Goal: Information Seeking & Learning: Learn about a topic

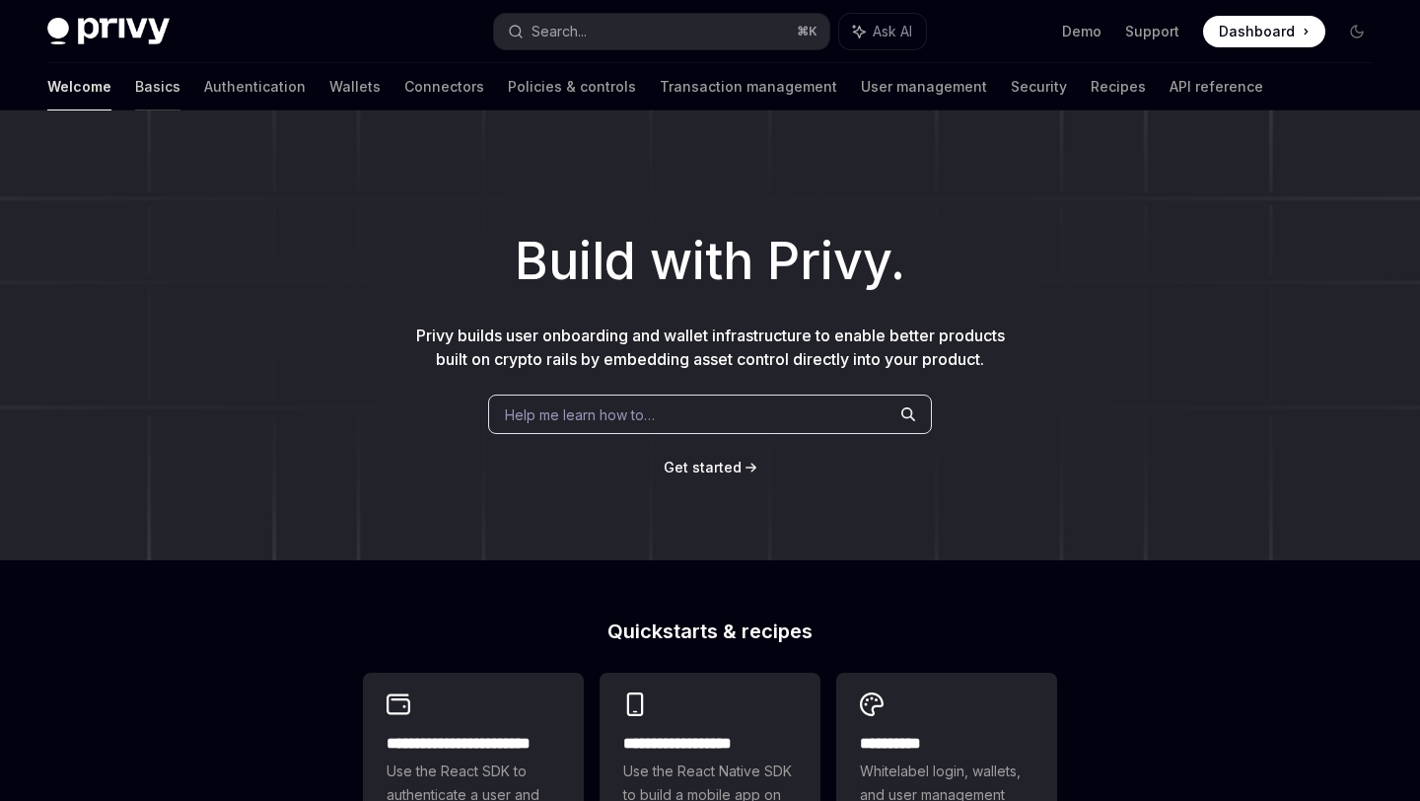
click at [135, 78] on link "Basics" at bounding box center [157, 86] width 45 height 47
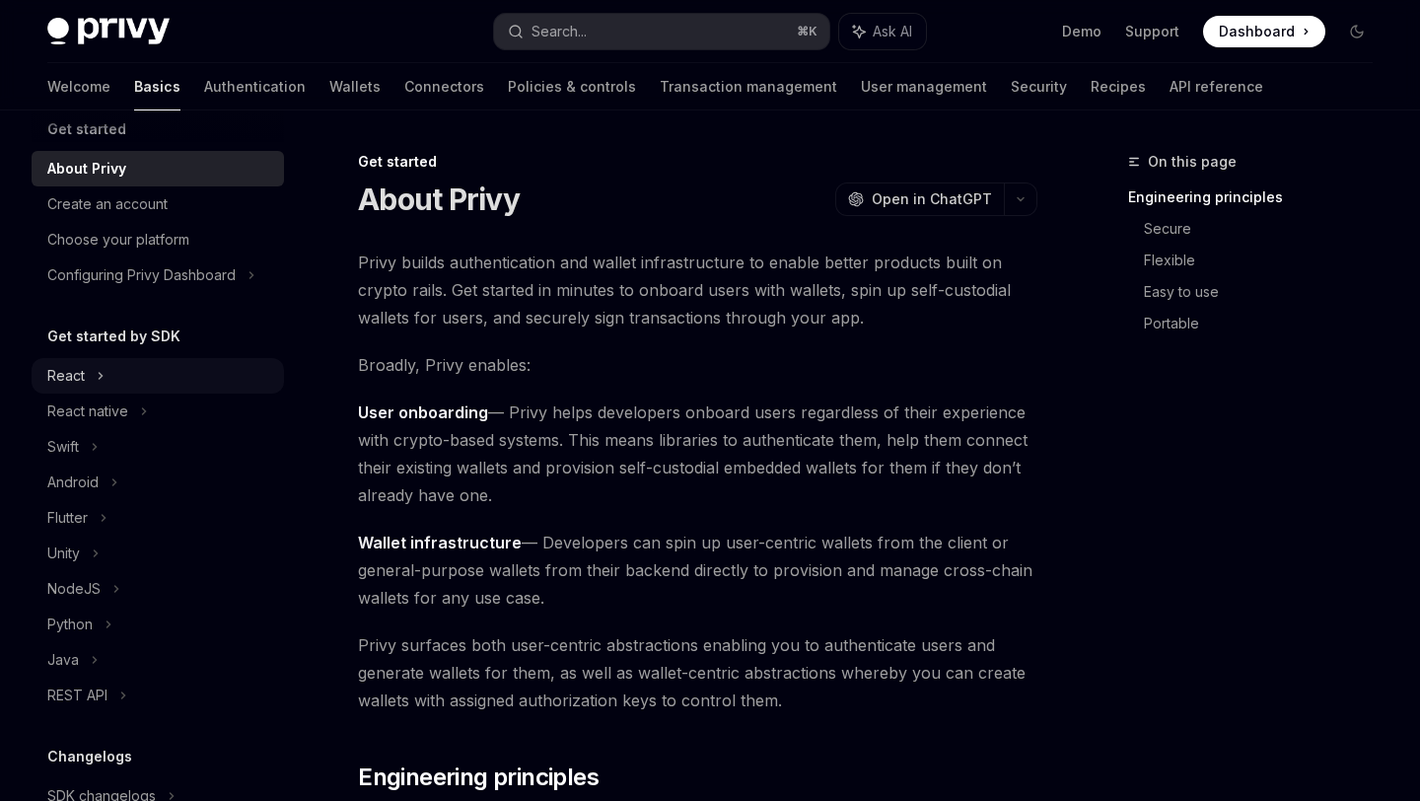
scroll to position [29, 0]
click at [93, 366] on div "React" at bounding box center [158, 372] width 252 height 36
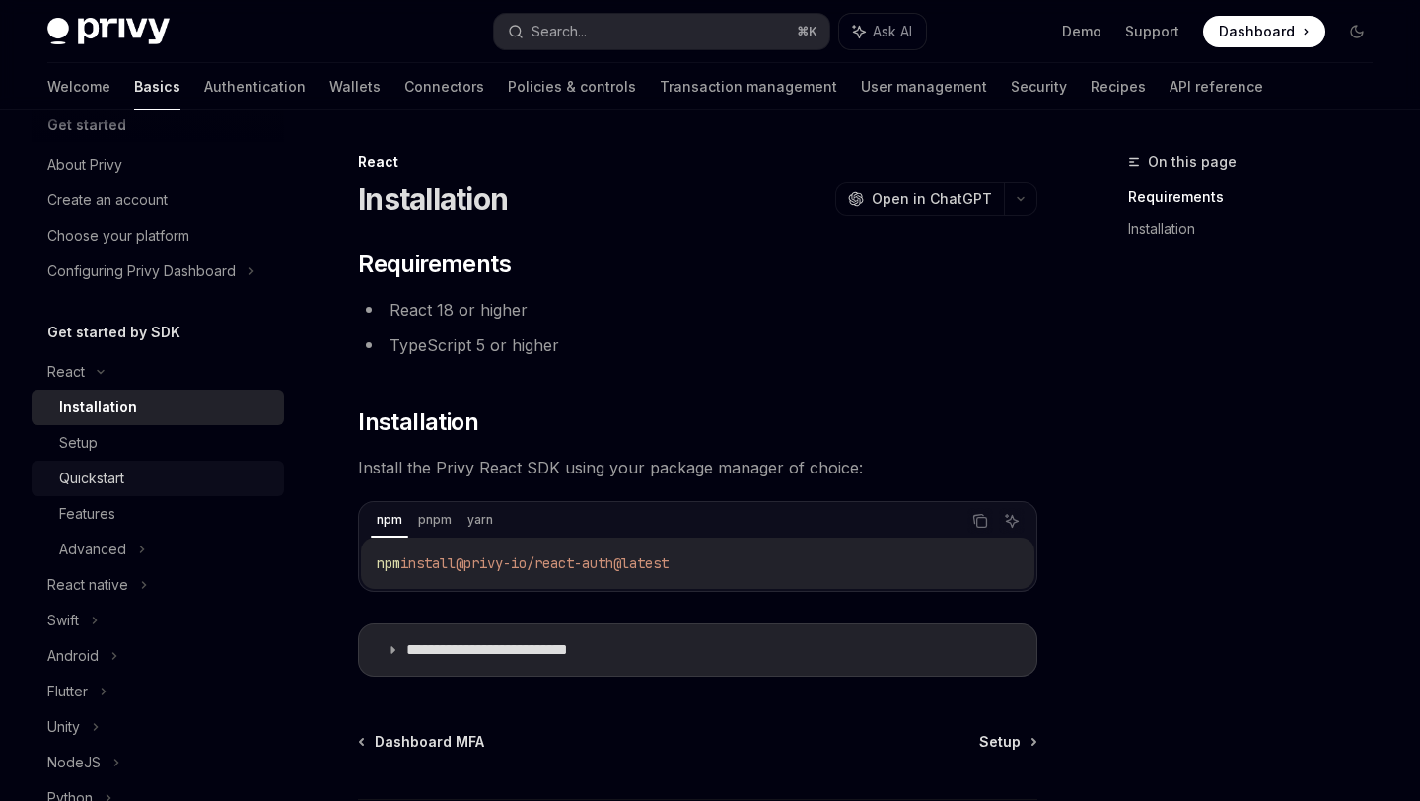
click at [105, 480] on div "Quickstart" at bounding box center [91, 478] width 65 height 24
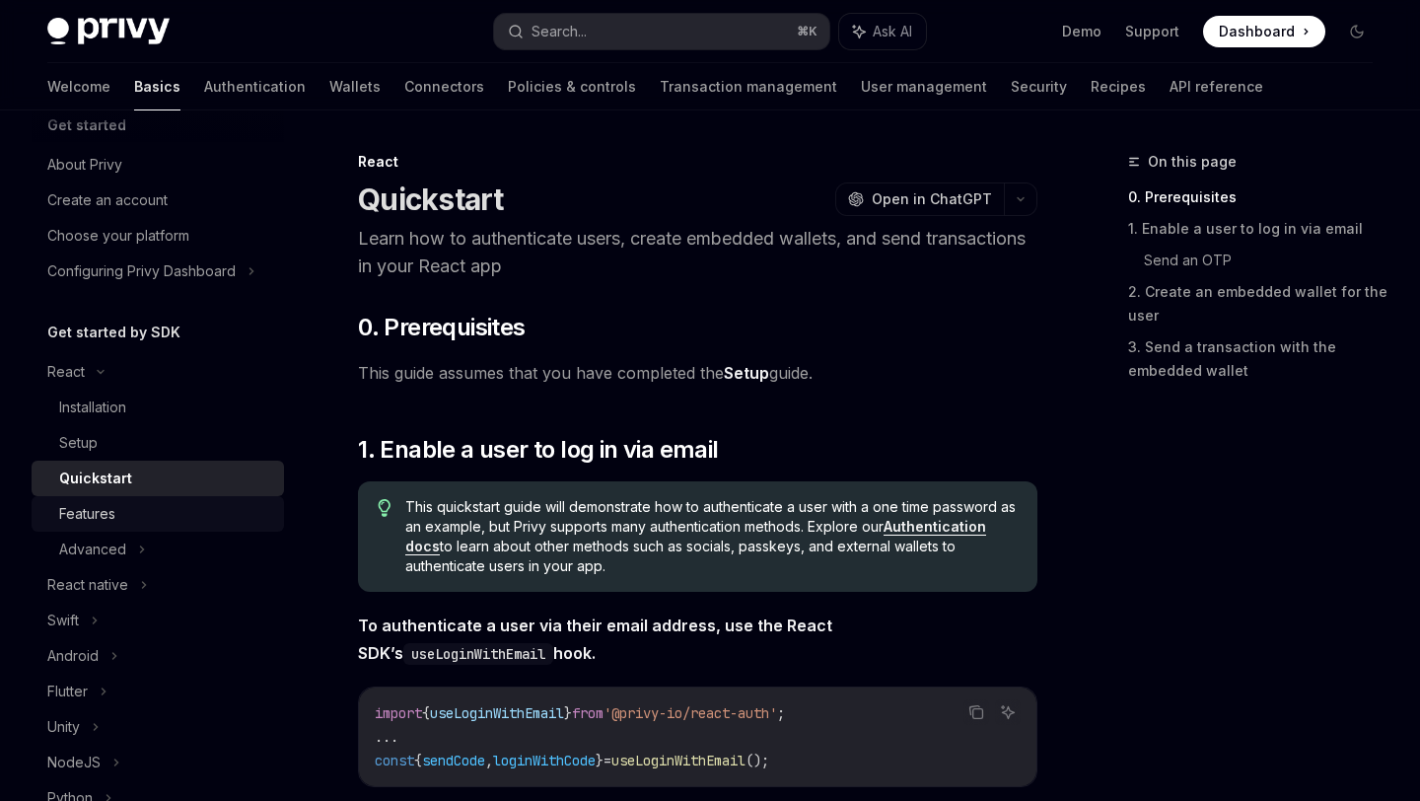
click at [109, 510] on div "Features" at bounding box center [87, 514] width 56 height 24
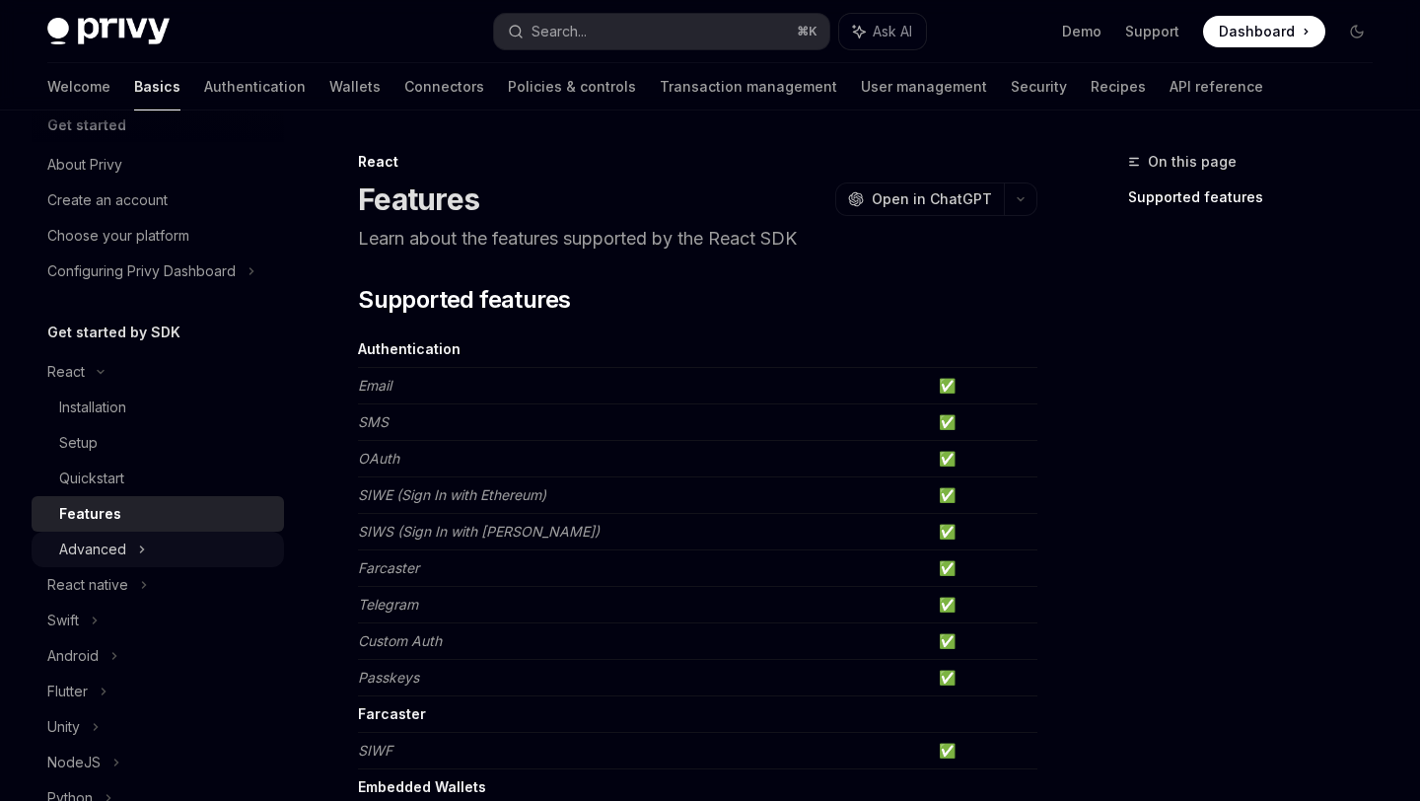
click at [120, 540] on div "Advanced" at bounding box center [92, 549] width 67 height 24
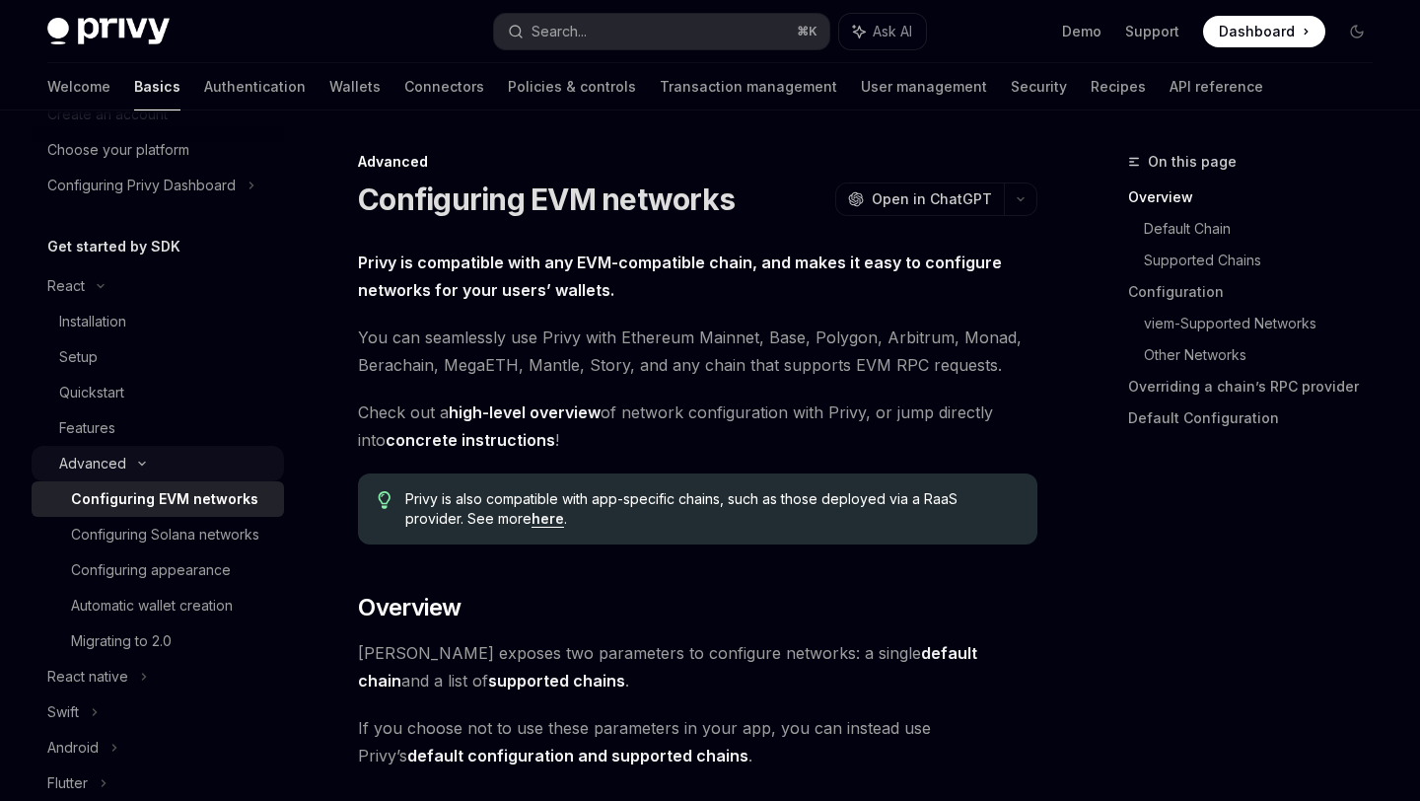
scroll to position [153, 0]
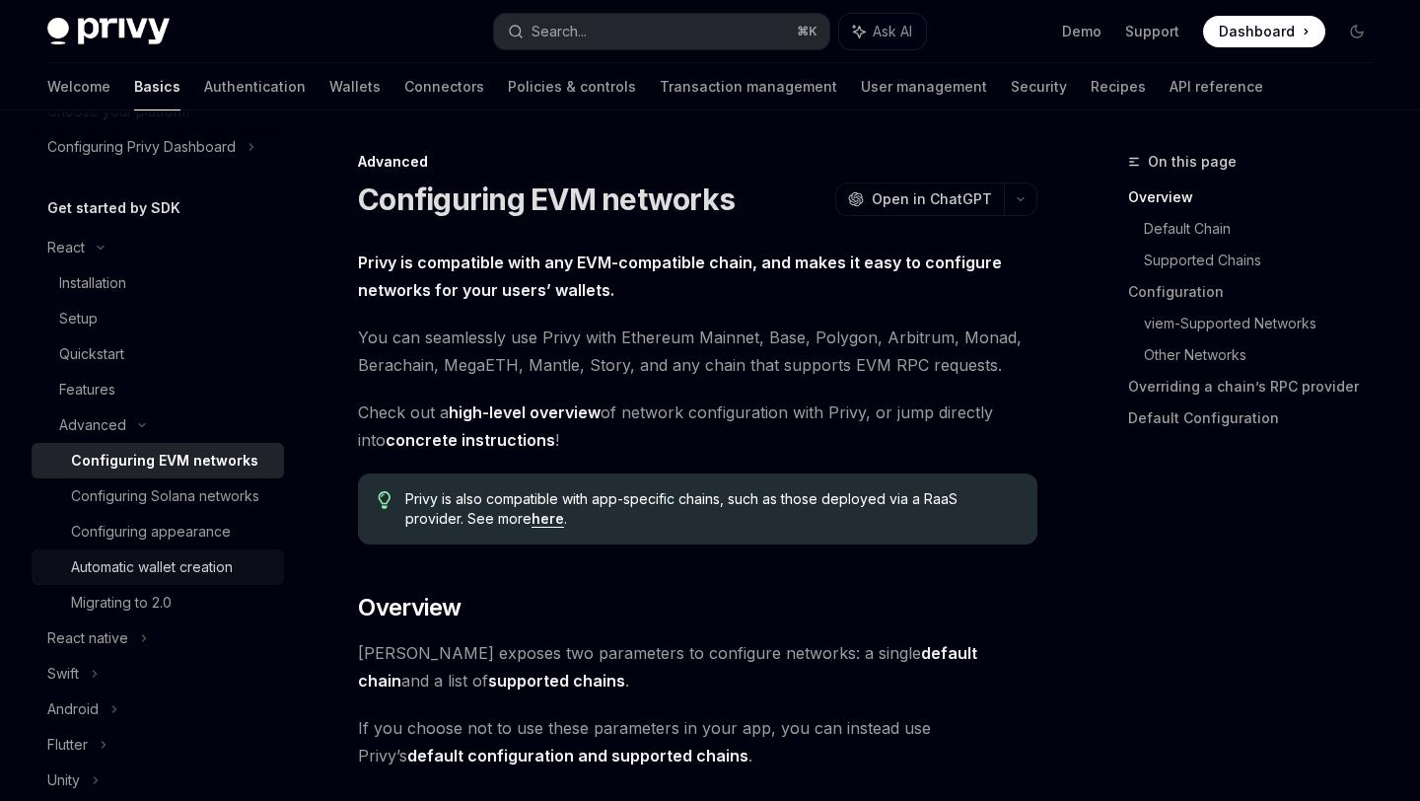
click at [206, 573] on div "Automatic wallet creation" at bounding box center [152, 567] width 162 height 24
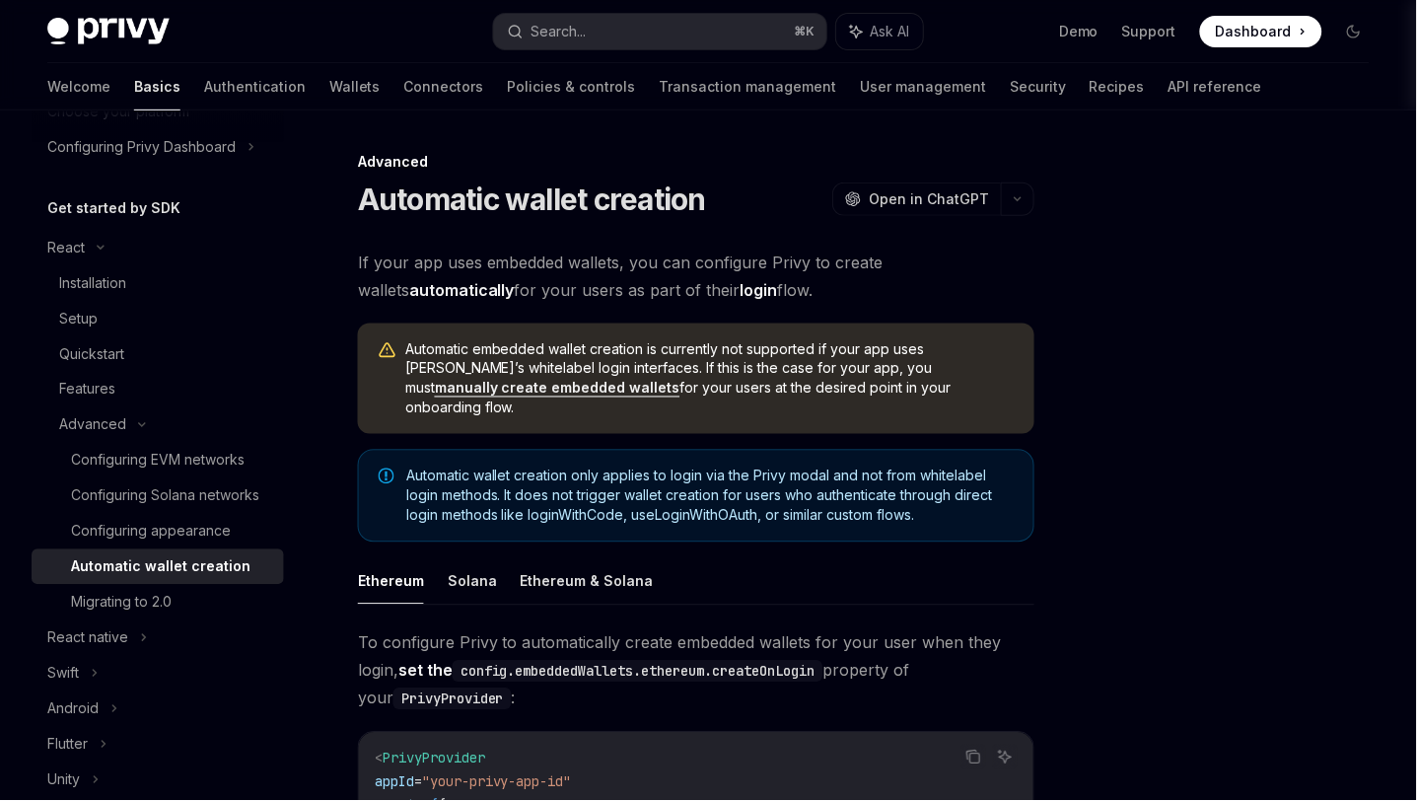
type textarea "*"
